Goal: Task Accomplishment & Management: Use online tool/utility

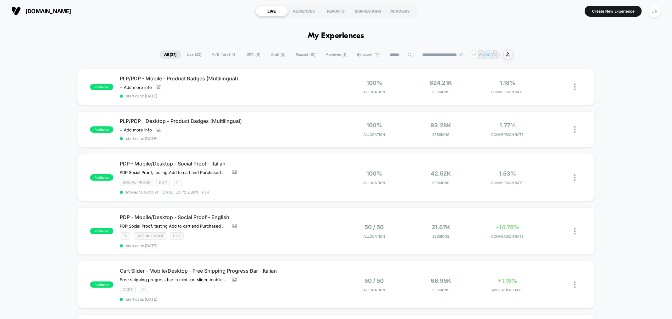
click at [218, 58] on span "A/B Test ( 14 )" at bounding box center [223, 54] width 33 height 9
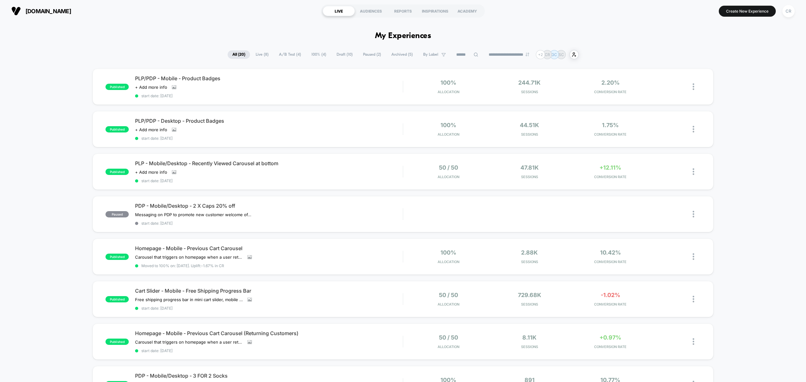
click at [291, 50] on span "A/B Test ( 4 )" at bounding box center [290, 54] width 32 height 9
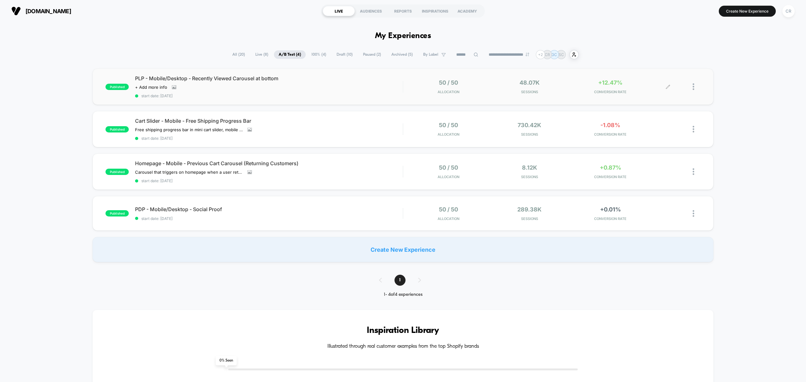
click at [611, 83] on span "+12.47%" at bounding box center [611, 82] width 24 height 7
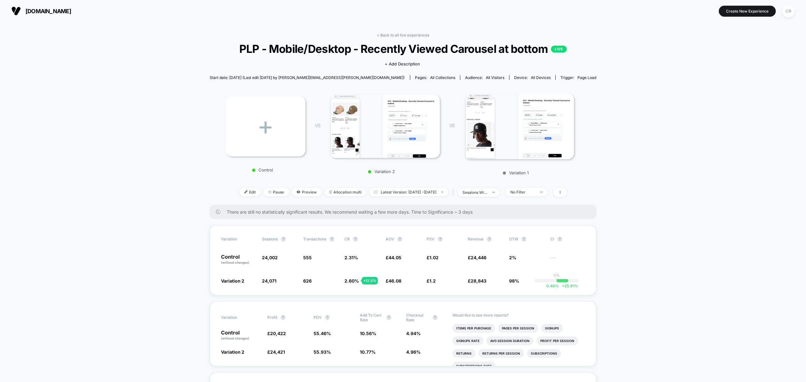
click at [62, 10] on span "neweracap.co.uk" at bounding box center [49, 11] width 46 height 7
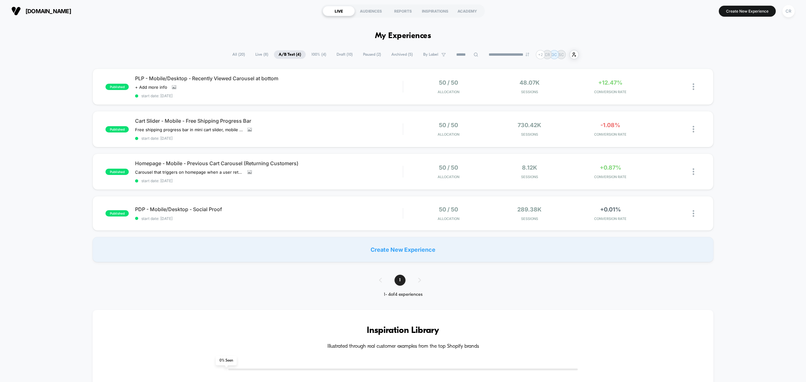
click at [313, 53] on span "100% ( 4 )" at bounding box center [319, 54] width 24 height 9
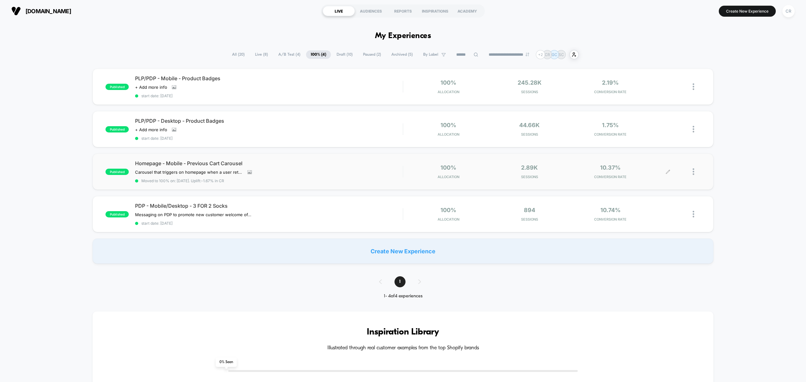
click at [606, 167] on span "10.37%" at bounding box center [610, 167] width 20 height 7
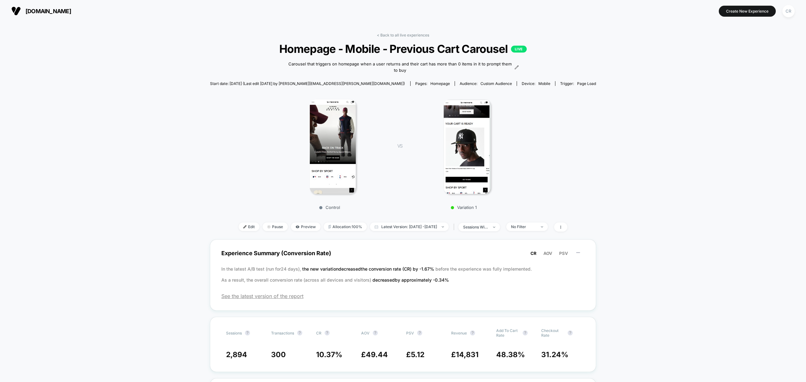
click at [531, 231] on div "Edit Pause Preview Allocation: 100% Latest Version: Sep 2, 2025 - Sep 8, 2025 |…" at bounding box center [403, 227] width 387 height 9
click at [531, 229] on span "No Filter" at bounding box center [528, 227] width 42 height 9
click at [380, 221] on div "< Back to all live experiences Homepage - Mobile - Previous Cart Carousel LIVE …" at bounding box center [403, 136] width 387 height 207
click at [380, 227] on span "Latest Version: Sep 2, 2025 - Sep 8, 2025" at bounding box center [409, 227] width 79 height 9
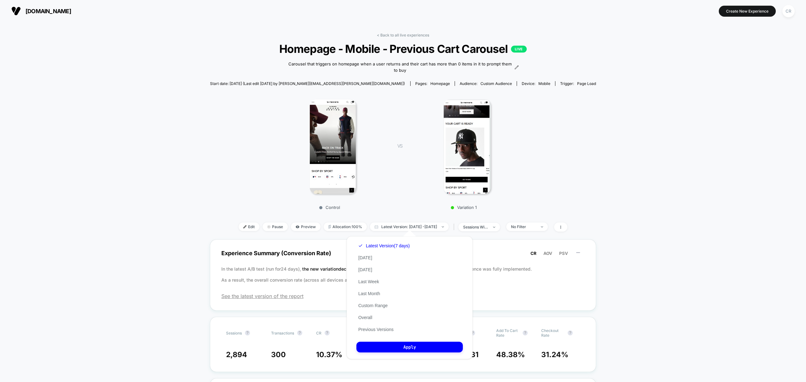
drag, startPoint x: 657, startPoint y: 246, endPoint x: 654, endPoint y: 248, distance: 3.6
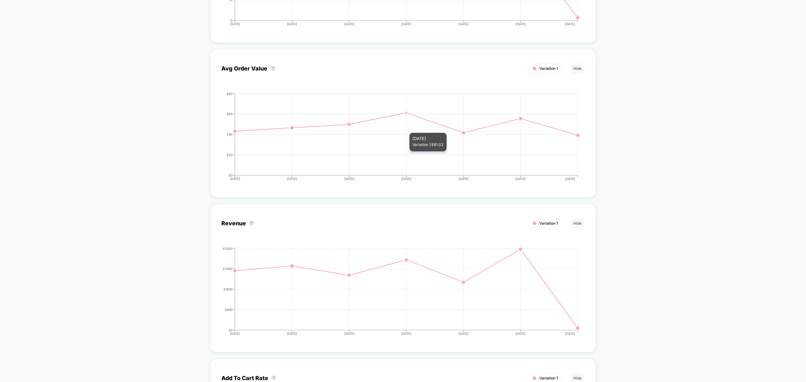
scroll to position [1050, 0]
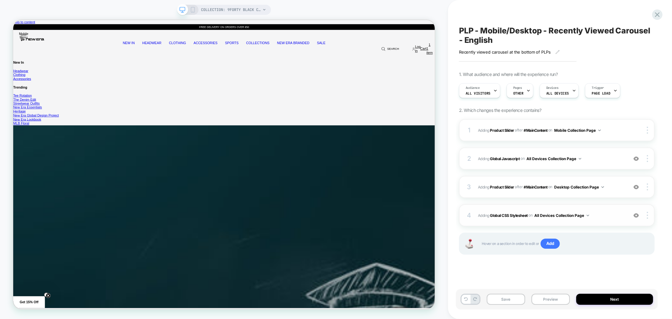
click at [605, 215] on span "Adding Global CSS Stylesheet on All Devices Collection Page" at bounding box center [551, 215] width 147 height 8
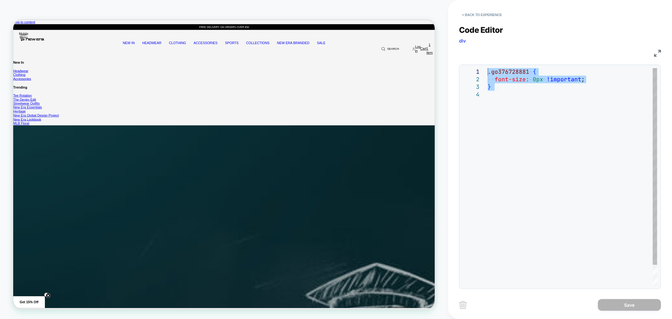
drag, startPoint x: 499, startPoint y: 100, endPoint x: 479, endPoint y: 66, distance: 39.1
click at [0, 0] on div ".go376728881 { font-size: 0px !important ; }" at bounding box center [0, 0] width 0 height 0
click at [301, 28] on button "< Back to experience" at bounding box center [292, 31] width 18 height 6
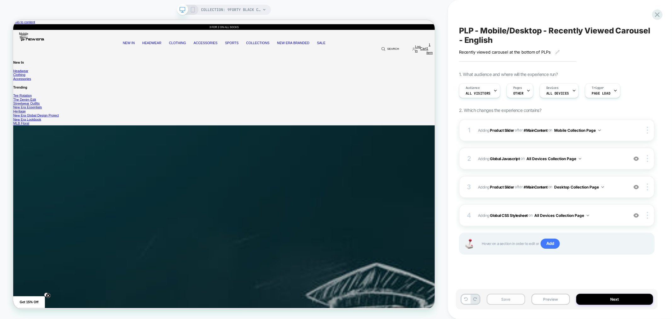
click at [501, 298] on button "Save" at bounding box center [506, 299] width 38 height 11
click at [562, 98] on icon at bounding box center [281, 119] width 562 height 42
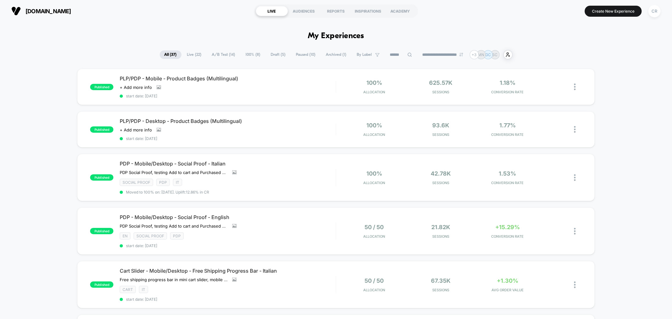
click at [277, 55] on span "Draft ( 5 )" at bounding box center [278, 54] width 24 height 9
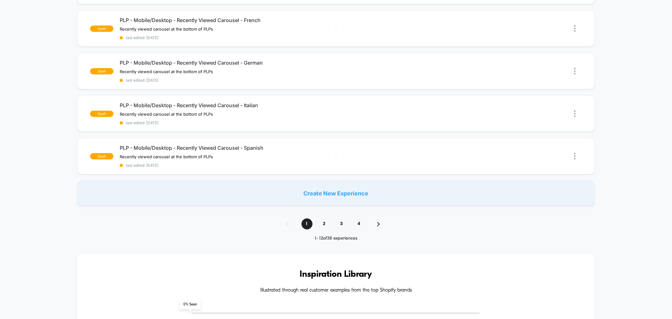
scroll to position [105, 0]
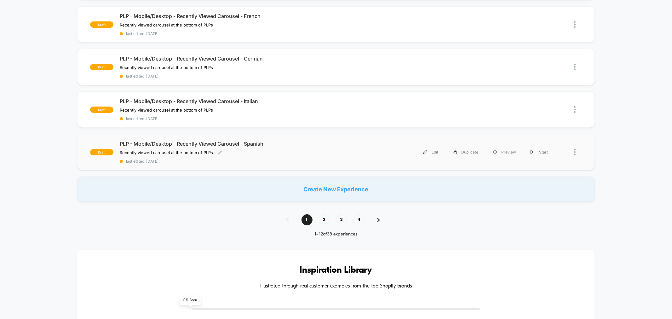
click at [251, 146] on div "PLP - Mobile/Desktop - Recently Viewed Carousel - Spanish Recently viewed carou…" at bounding box center [228, 151] width 216 height 23
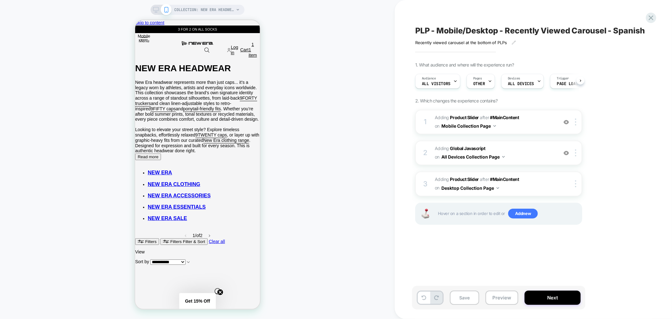
scroll to position [0, 0]
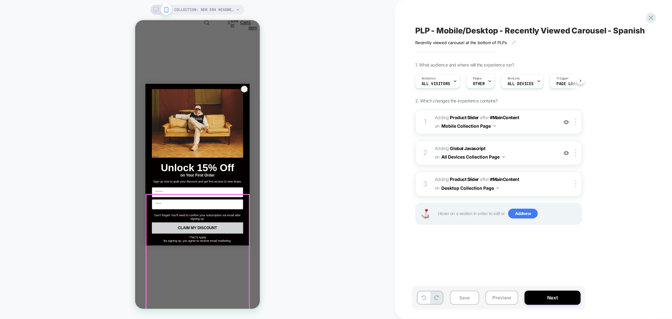
scroll to position [1330, 0]
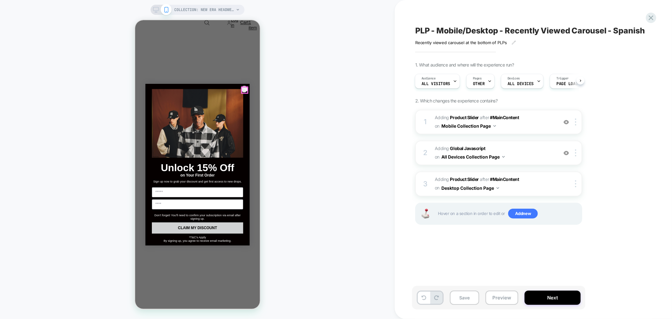
click at [244, 89] on circle "Close dialog" at bounding box center [245, 89] width 7 height 7
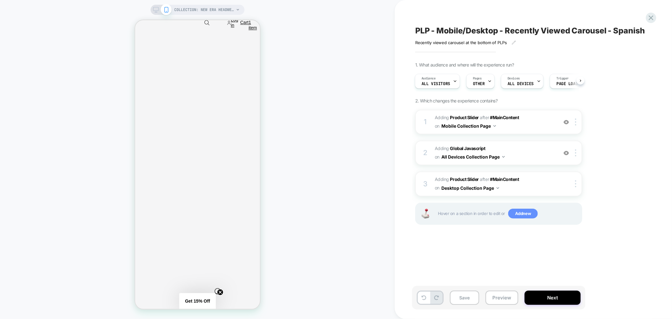
click at [519, 219] on span "Add new" at bounding box center [523, 214] width 30 height 10
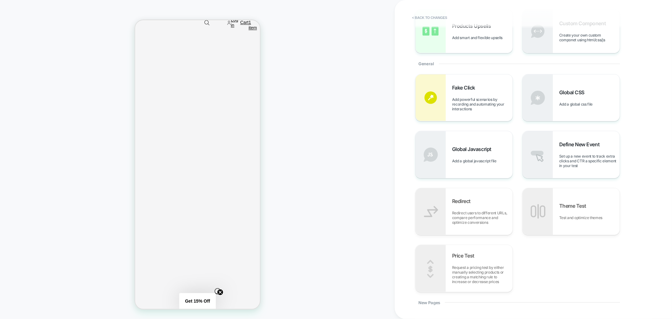
scroll to position [105, 0]
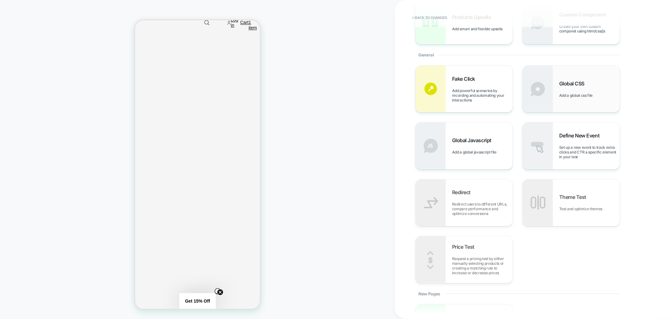
click at [599, 87] on div "Global CSS Add a global css file" at bounding box center [589, 88] width 60 height 17
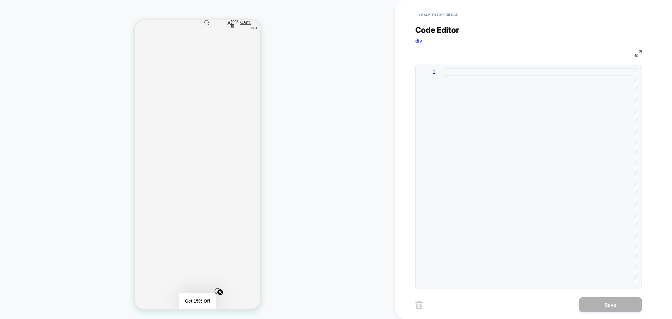
type textarea "**********"
click at [0, 0] on button "Save" at bounding box center [0, 0] width 0 height 0
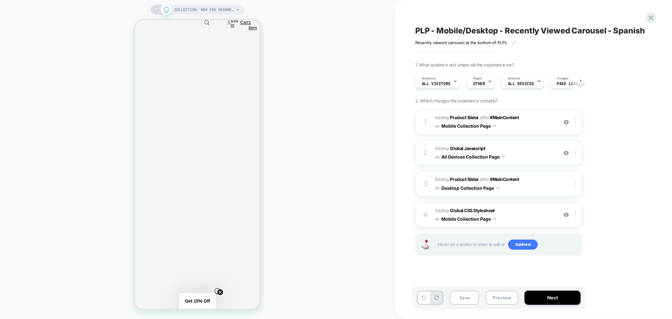
scroll to position [0, 0]
click at [486, 223] on button "Mobile Collection Page" at bounding box center [468, 218] width 54 height 9
click at [0, 0] on div at bounding box center [0, 0] width 0 height 0
click at [576, 218] on img at bounding box center [575, 214] width 1 height 7
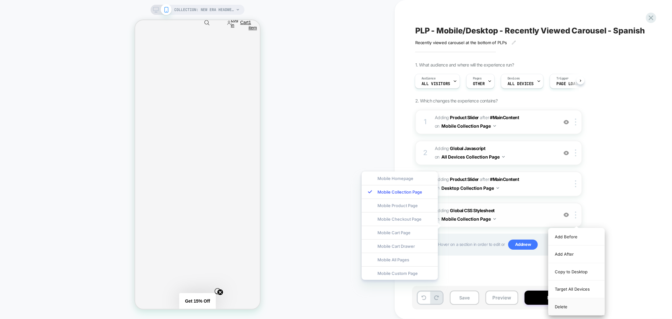
click at [581, 288] on div "Target All Devices" at bounding box center [576, 288] width 56 height 17
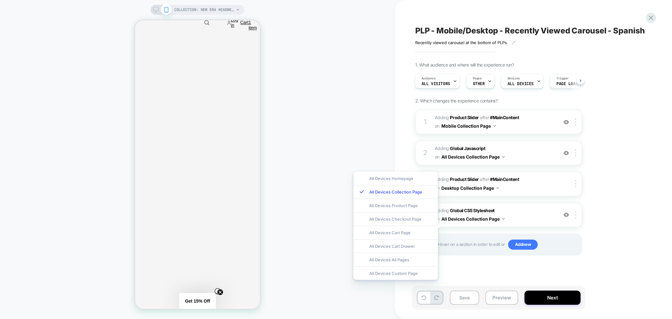
click at [644, 207] on div "1. What audience and where will the experience run? Audience All Visitors Pages…" at bounding box center [530, 166] width 230 height 209
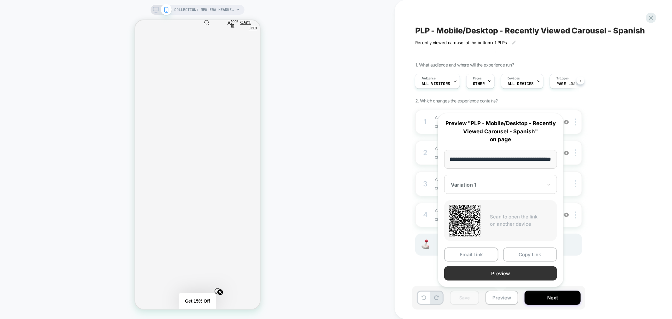
scroll to position [0, 0]
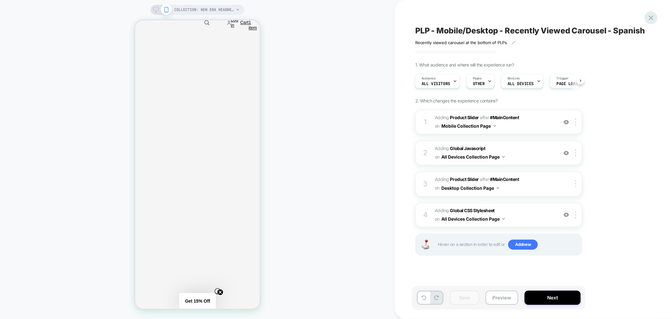
click at [649, 16] on icon at bounding box center [651, 17] width 5 height 5
